Goal: Transaction & Acquisition: Purchase product/service

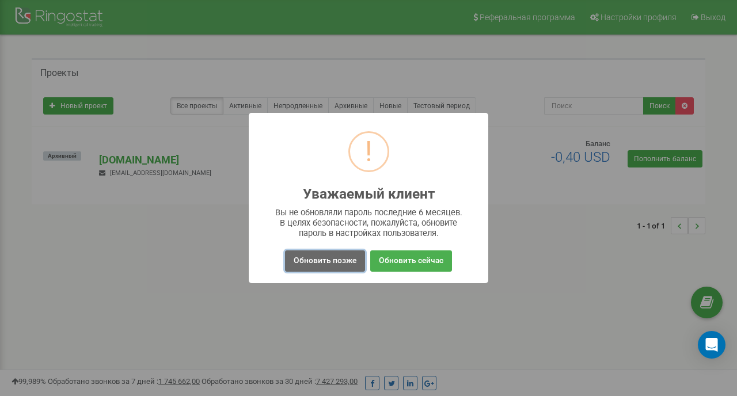
click at [345, 255] on button "Обновить позже" at bounding box center [325, 260] width 80 height 21
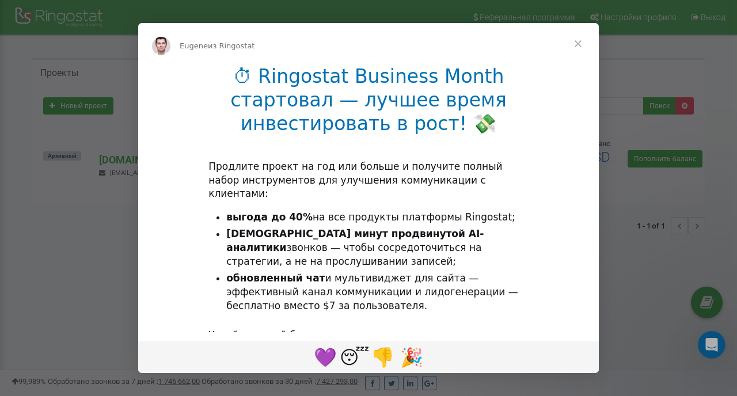
click at [337, 272] on li "обновленный чат и мультивиджет для сайта — эффективный канал коммуникации и лид…" at bounding box center [377, 292] width 302 height 41
click at [574, 50] on span "Закрыть" at bounding box center [577, 43] width 41 height 41
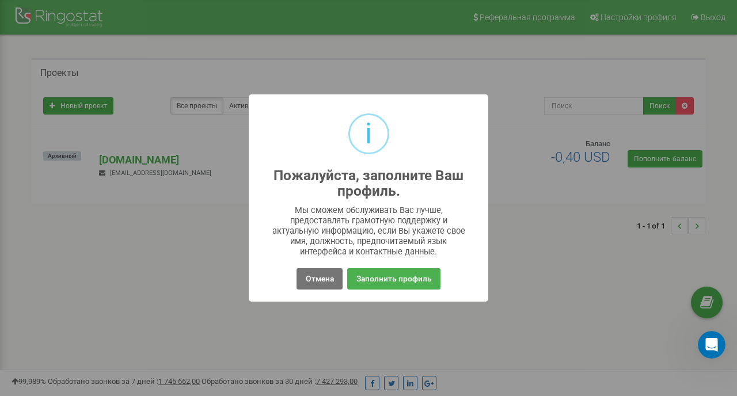
click at [306, 290] on div "Отмена No Заполнить профиль" at bounding box center [368, 279] width 221 height 26
click at [318, 282] on button "Отмена" at bounding box center [319, 278] width 45 height 21
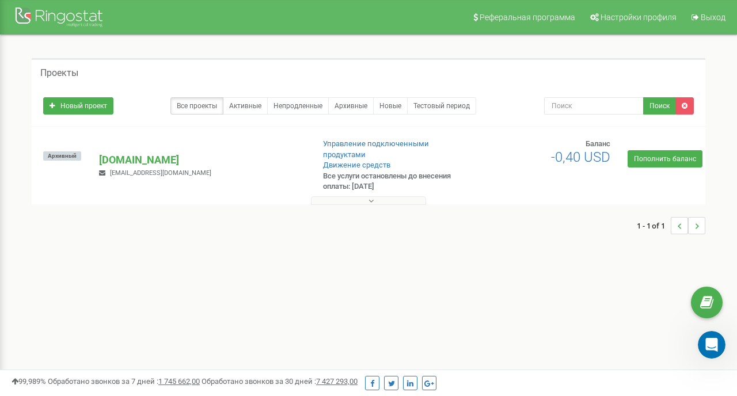
click at [656, 168] on div "Архивный [DOMAIN_NAME] [EMAIL_ADDRESS][DOMAIN_NAME] Управление подключенными пр…" at bounding box center [369, 171] width 668 height 65
click at [650, 164] on link "Пополнить баланс" at bounding box center [665, 158] width 75 height 17
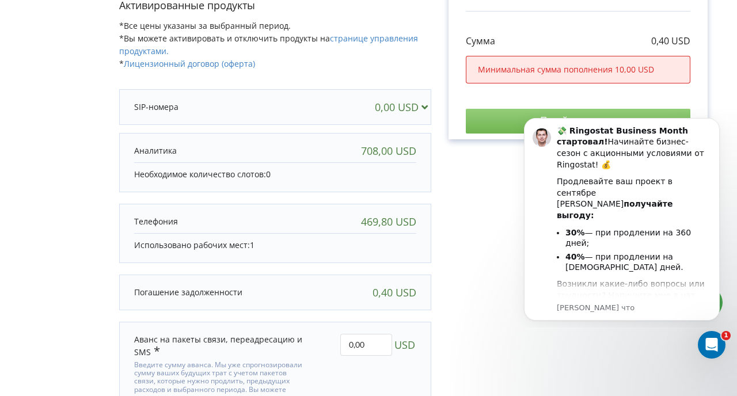
scroll to position [352, 0]
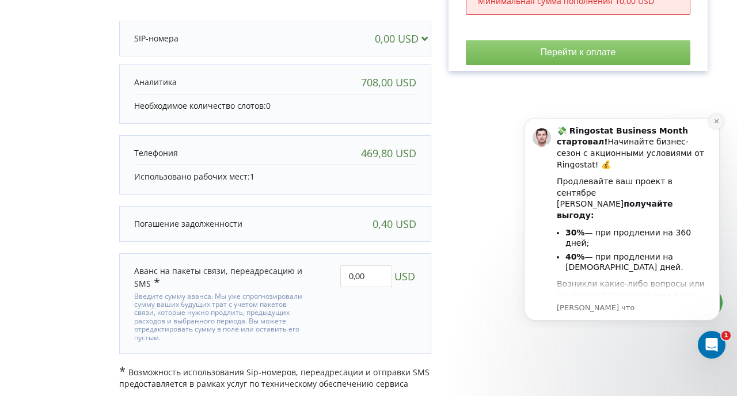
click at [716, 125] on button "Dismiss notification" at bounding box center [716, 121] width 15 height 15
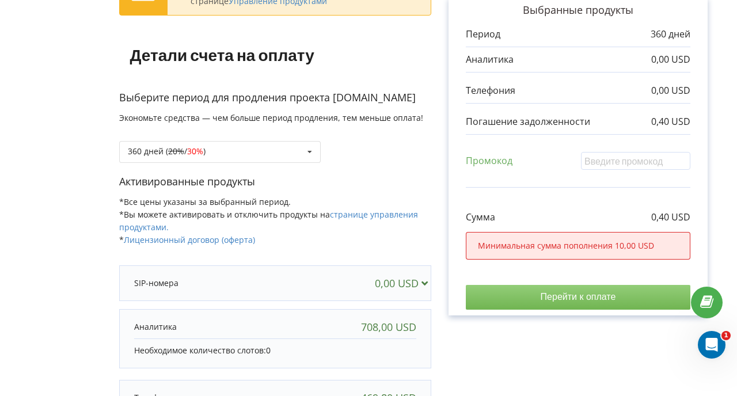
scroll to position [26, 0]
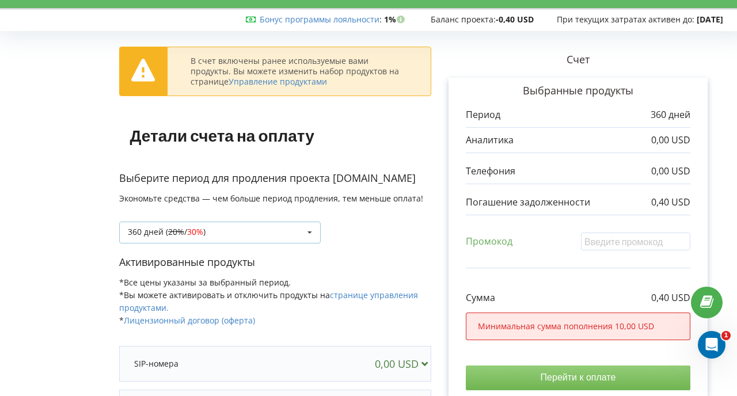
click at [245, 238] on div "360 дней ( 20% / 30% ) 90 дней 20% / 30%" at bounding box center [220, 233] width 202 height 22
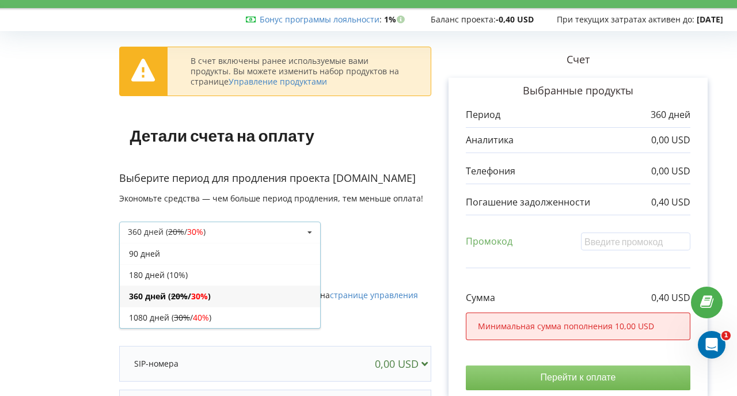
click at [207, 254] on div "90 дней" at bounding box center [220, 253] width 200 height 21
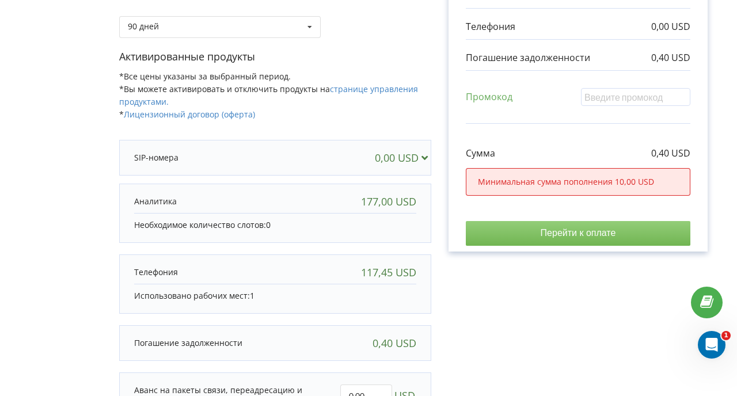
scroll to position [0, 0]
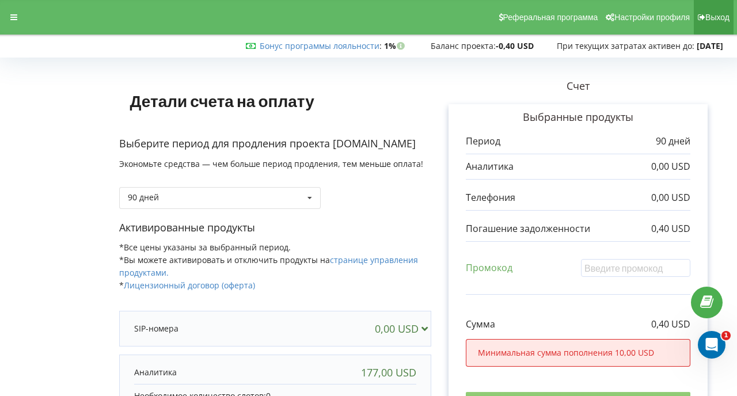
click at [702, 16] on icon at bounding box center [701, 17] width 7 height 8
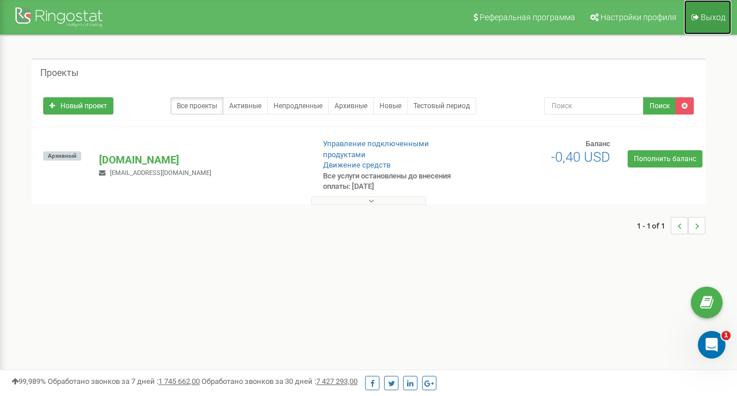
click at [721, 24] on link "Выход" at bounding box center [707, 17] width 47 height 35
